Goal: Check status: Check status

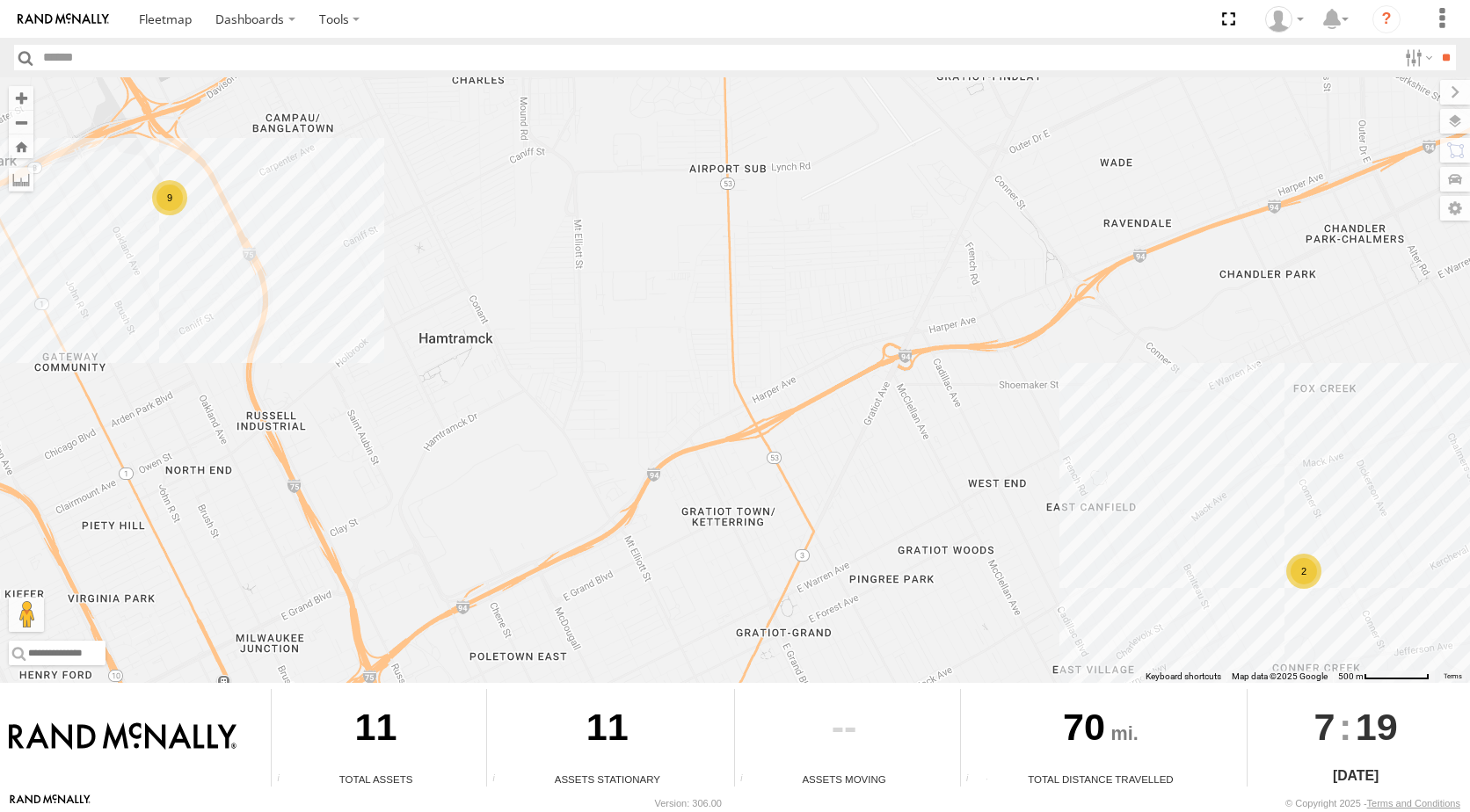
click at [1300, 579] on div "2" at bounding box center [1304, 572] width 35 height 35
